Goal: Navigation & Orientation: Understand site structure

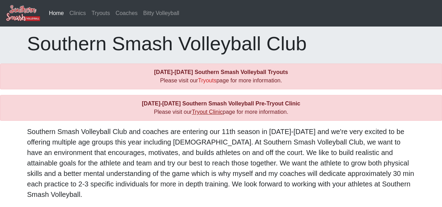
click at [208, 111] on link "Tryout Clinic" at bounding box center [207, 112] width 31 height 6
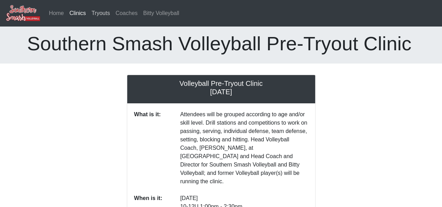
click at [89, 16] on link "Tryouts" at bounding box center [101, 13] width 24 height 14
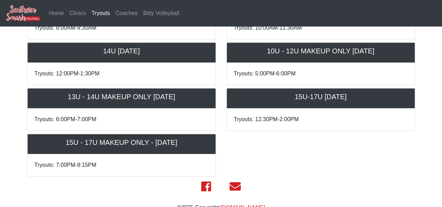
scroll to position [276, 0]
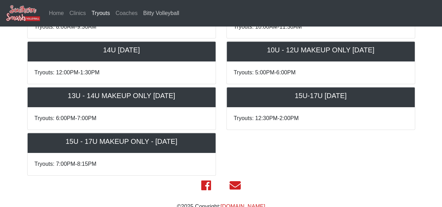
click at [168, 16] on link "Bitty Volleyball" at bounding box center [161, 13] width 42 height 14
click at [53, 10] on link "Home" at bounding box center [56, 13] width 21 height 14
